Goal: Task Accomplishment & Management: Manage account settings

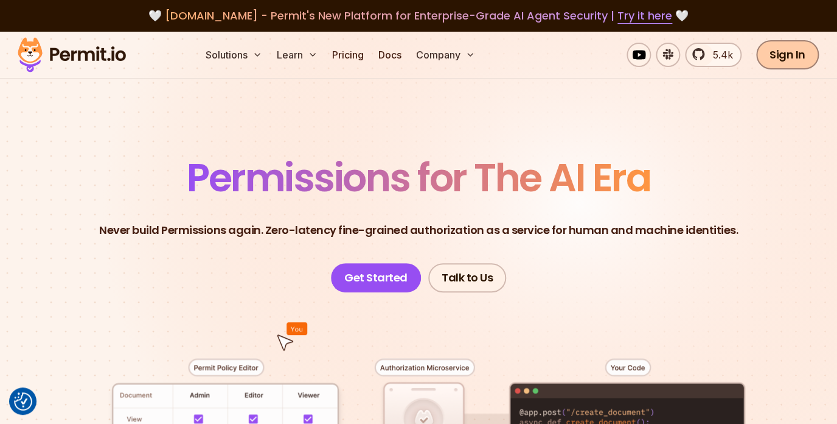
click at [815, 62] on link "Sign In" at bounding box center [787, 54] width 63 height 29
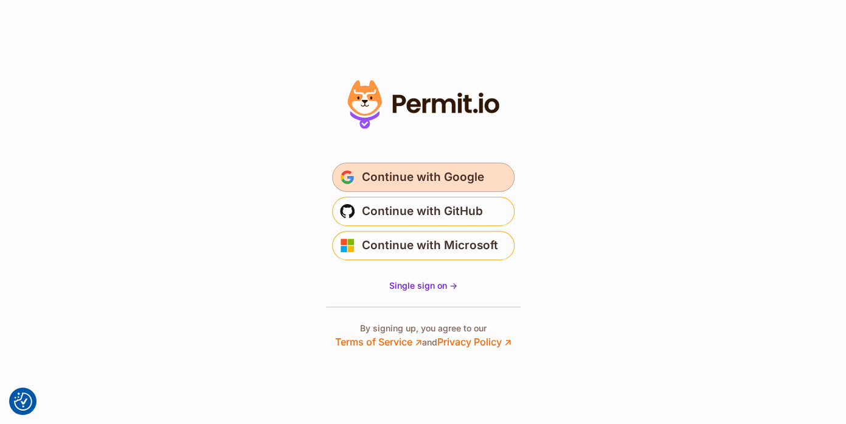
click at [448, 180] on span "Continue with Google" at bounding box center [423, 176] width 122 height 19
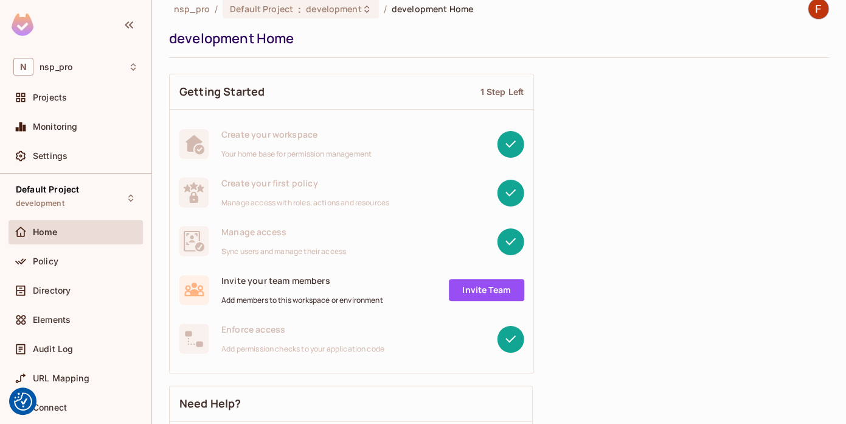
scroll to position [116, 0]
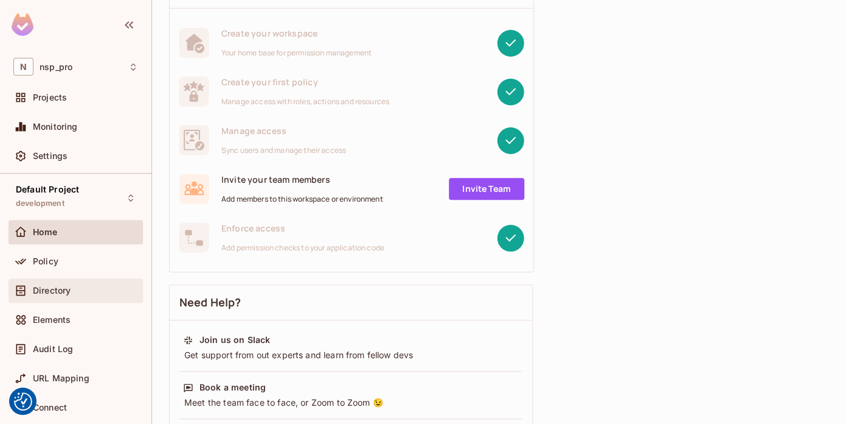
click at [60, 294] on span "Directory" at bounding box center [52, 290] width 38 height 10
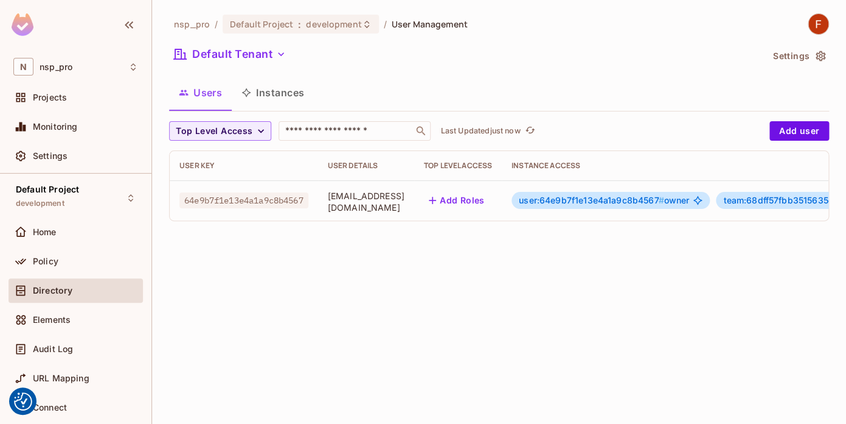
click at [276, 91] on button "Instances" at bounding box center [273, 92] width 82 height 30
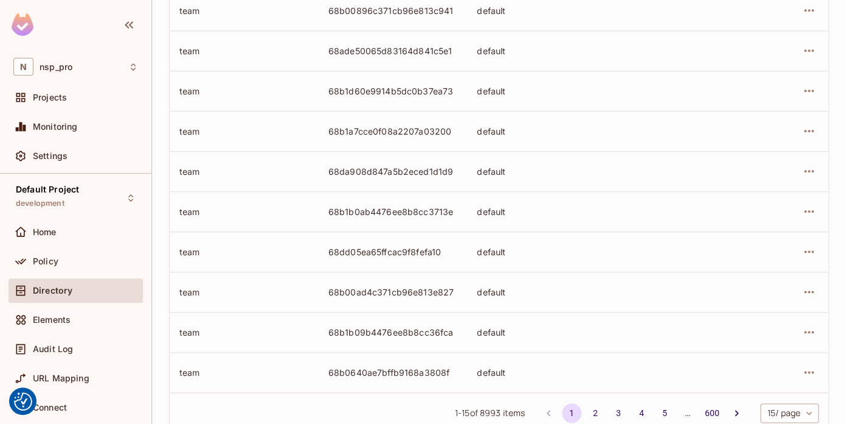
scroll to position [427, 0]
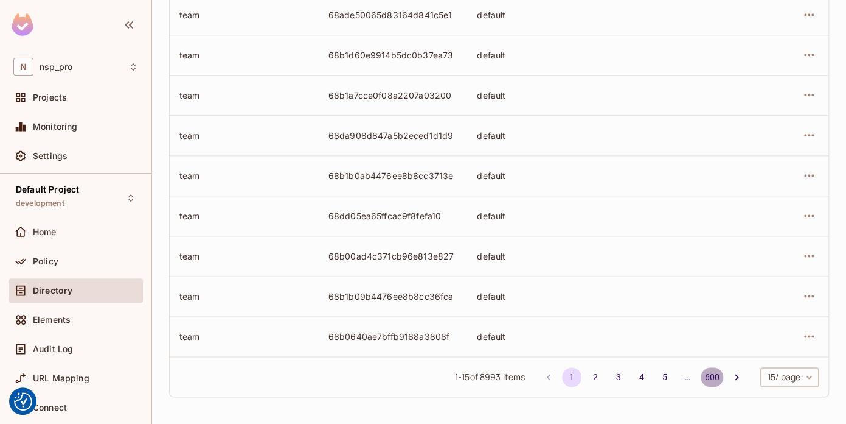
click at [701, 372] on button "600" at bounding box center [712, 376] width 22 height 19
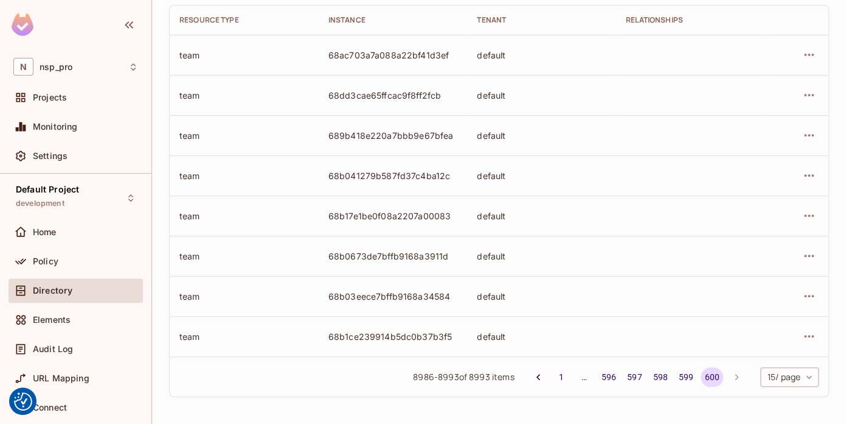
scroll to position [0, 0]
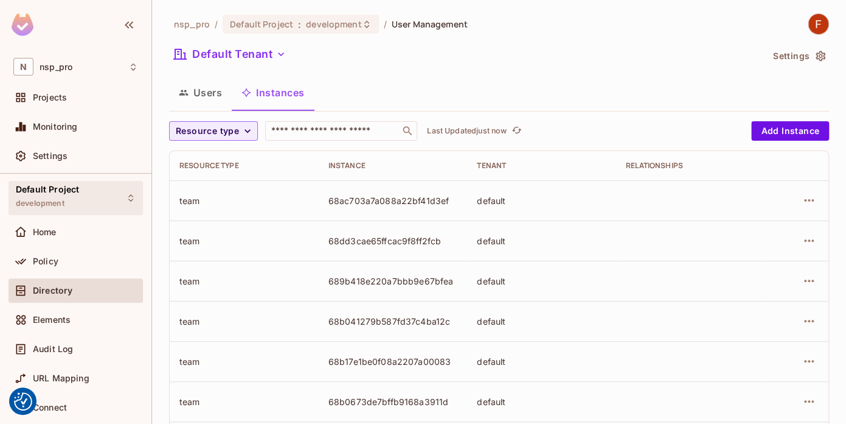
click at [46, 191] on span "Default Project" at bounding box center [47, 189] width 63 height 10
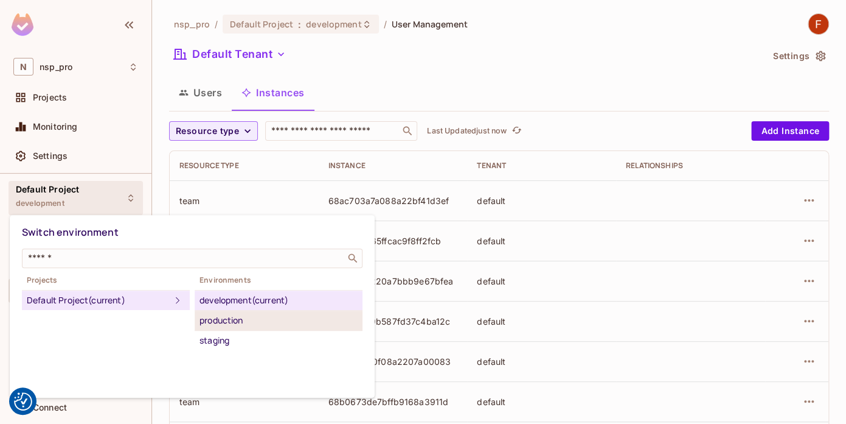
click at [222, 319] on div "production" at bounding box center [279, 320] width 158 height 15
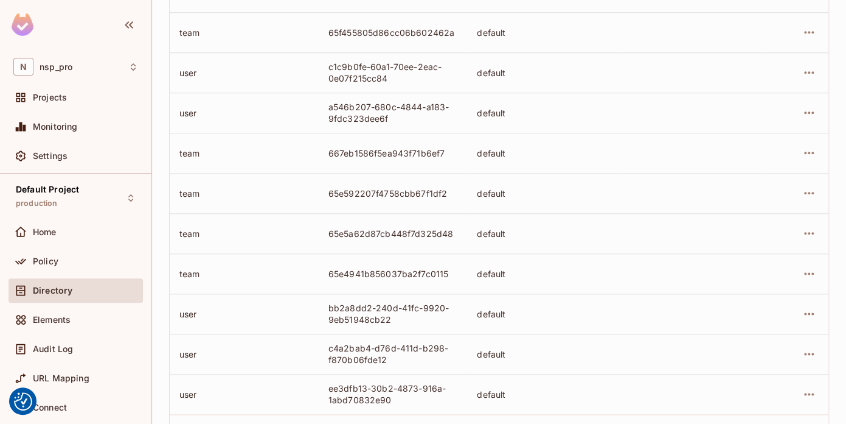
scroll to position [427, 0]
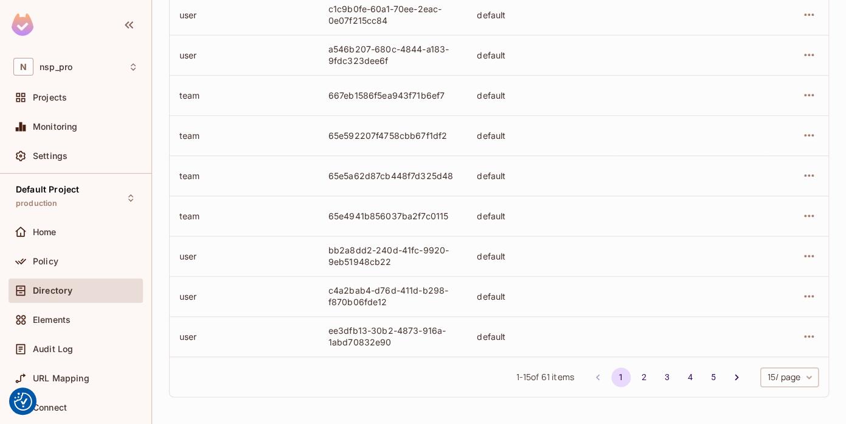
click at [787, 382] on body "We use cookies to enhance your browsing experience, serve personalized ads or c…" at bounding box center [423, 212] width 846 height 424
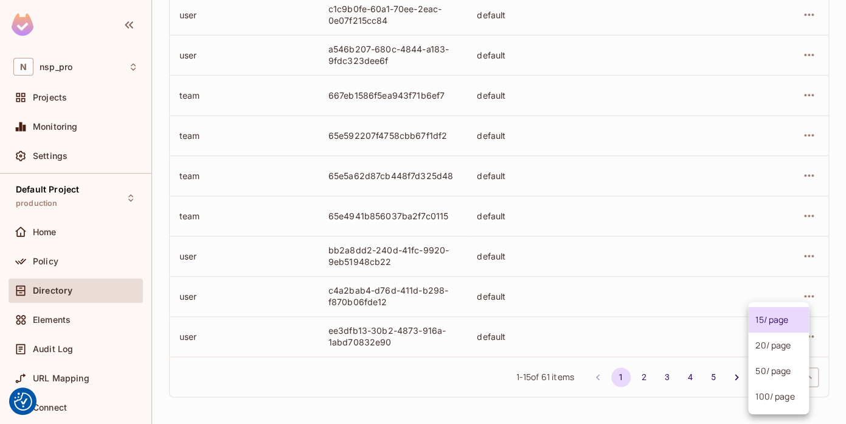
click at [784, 401] on li "100 / page" at bounding box center [779, 396] width 61 height 26
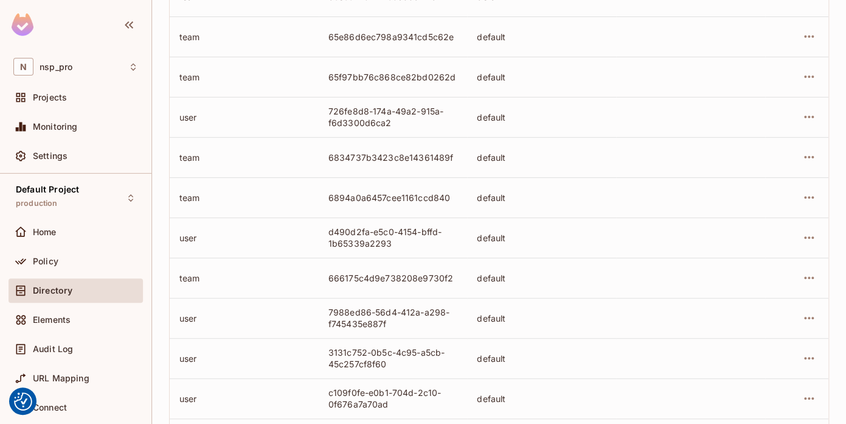
scroll to position [2274, 0]
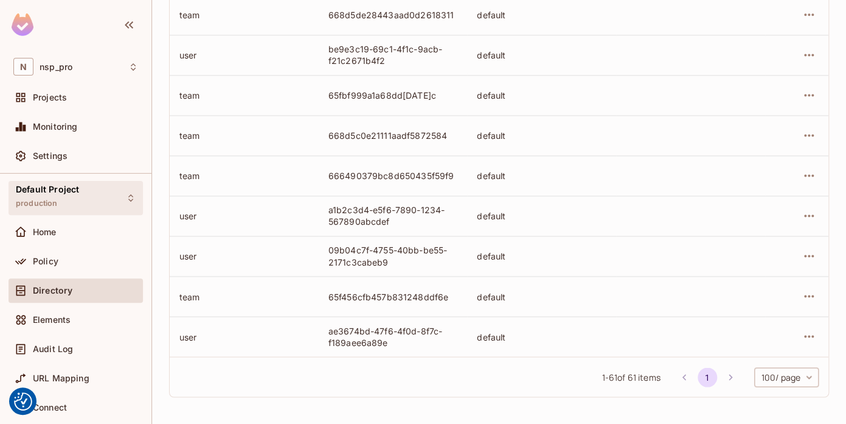
click at [56, 201] on span "production" at bounding box center [37, 203] width 42 height 10
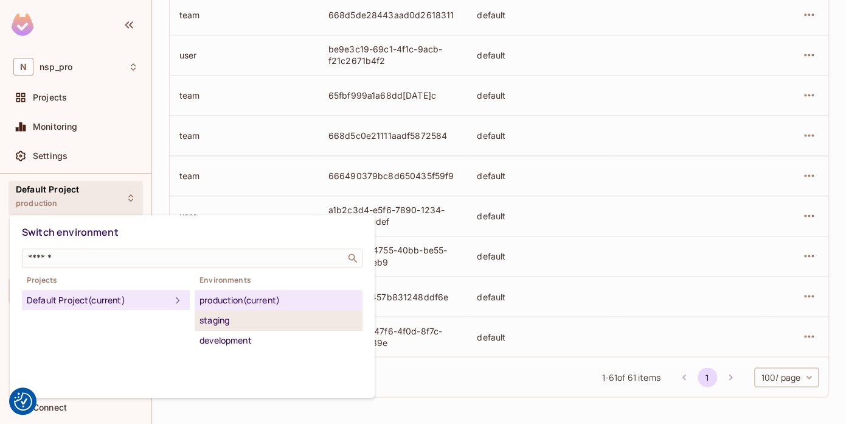
click at [236, 318] on div "staging" at bounding box center [279, 320] width 158 height 15
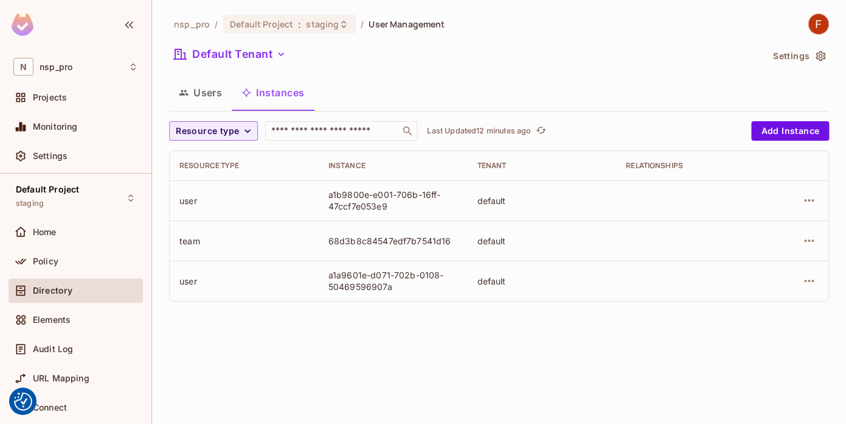
click at [203, 88] on button "Users" at bounding box center [200, 92] width 63 height 30
